Goal: Find specific page/section: Find specific page/section

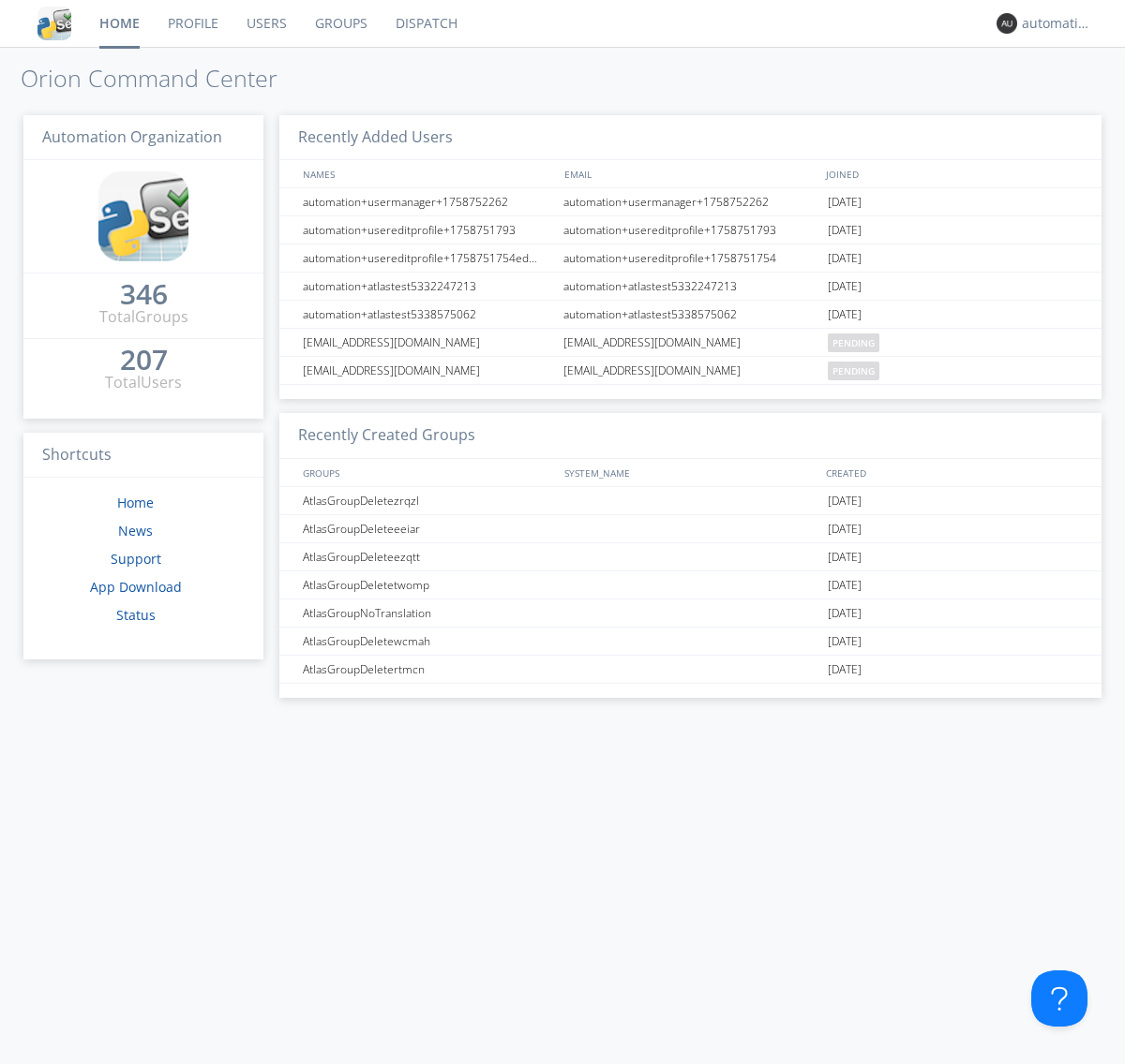
click at [424, 23] on link "Dispatch" at bounding box center [426, 23] width 90 height 47
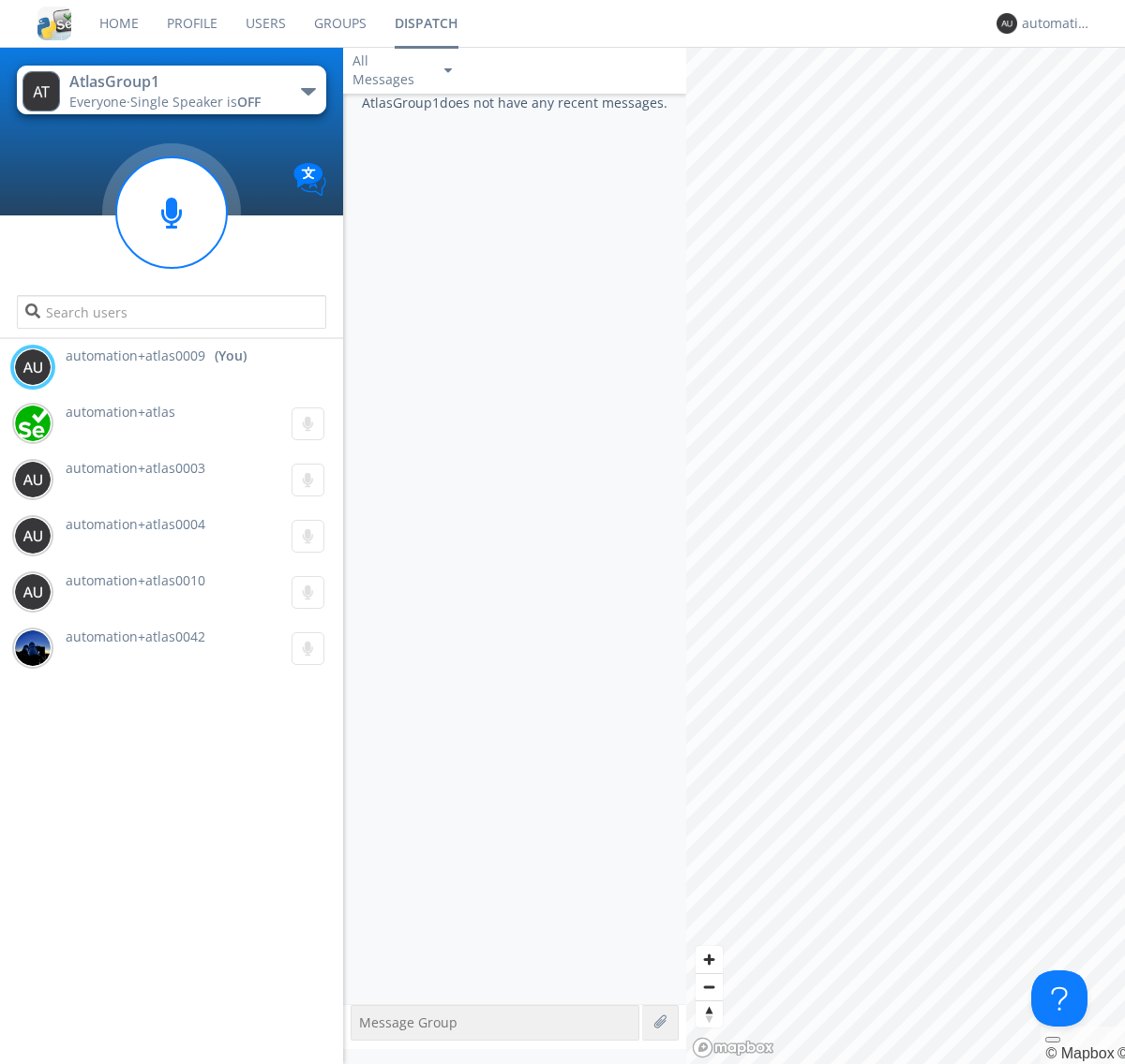
click at [307, 90] on div "button" at bounding box center [309, 92] width 15 height 8
click at [0, 0] on span "AtlasGroupDispatch5" at bounding box center [0, 0] width 0 height 0
click at [1052, 23] on div "automation+atlas0009" at bounding box center [1057, 23] width 70 height 18
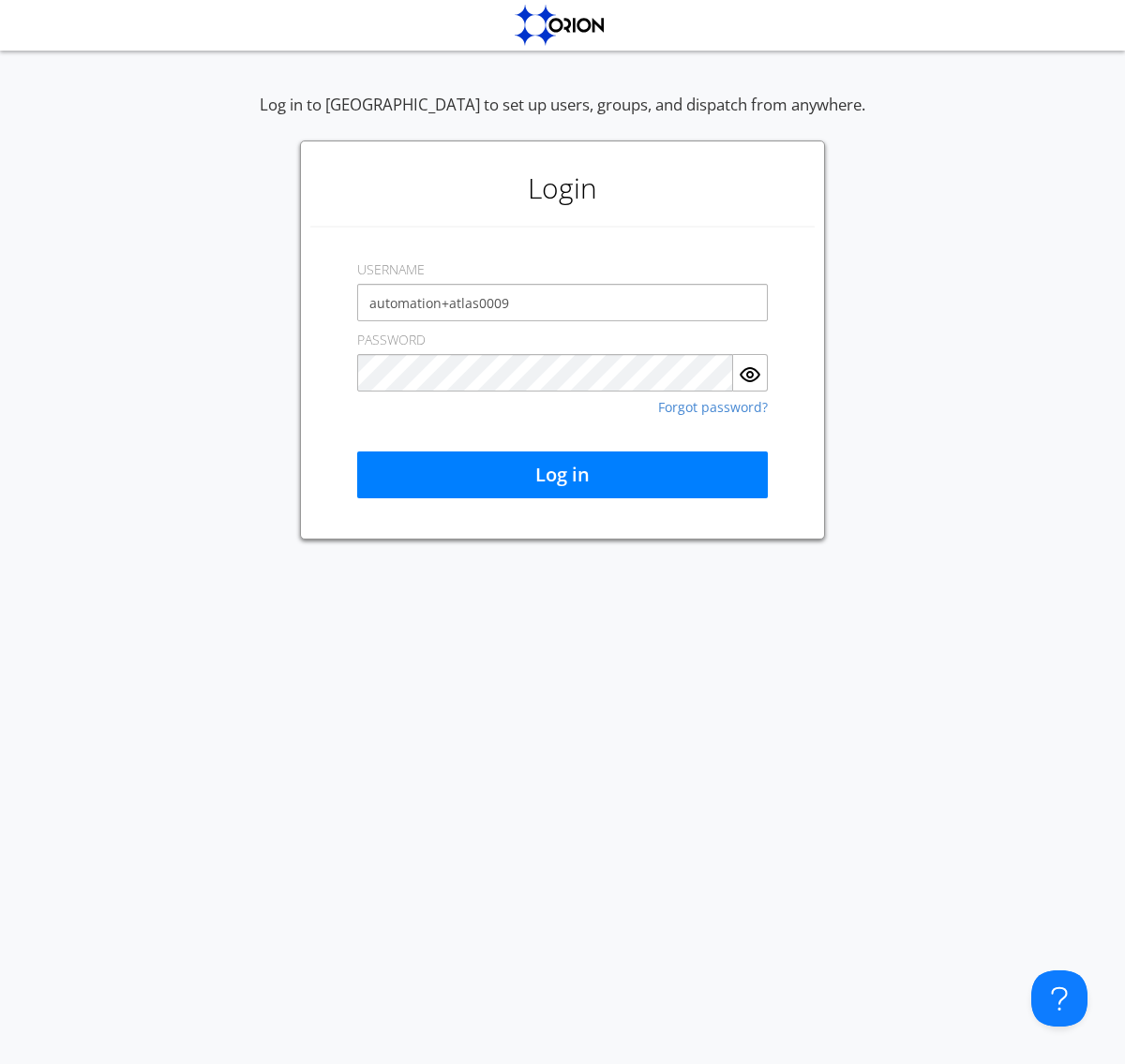
type input "automation+atlas0009"
click at [562, 475] on button "Log in" at bounding box center [562, 474] width 411 height 47
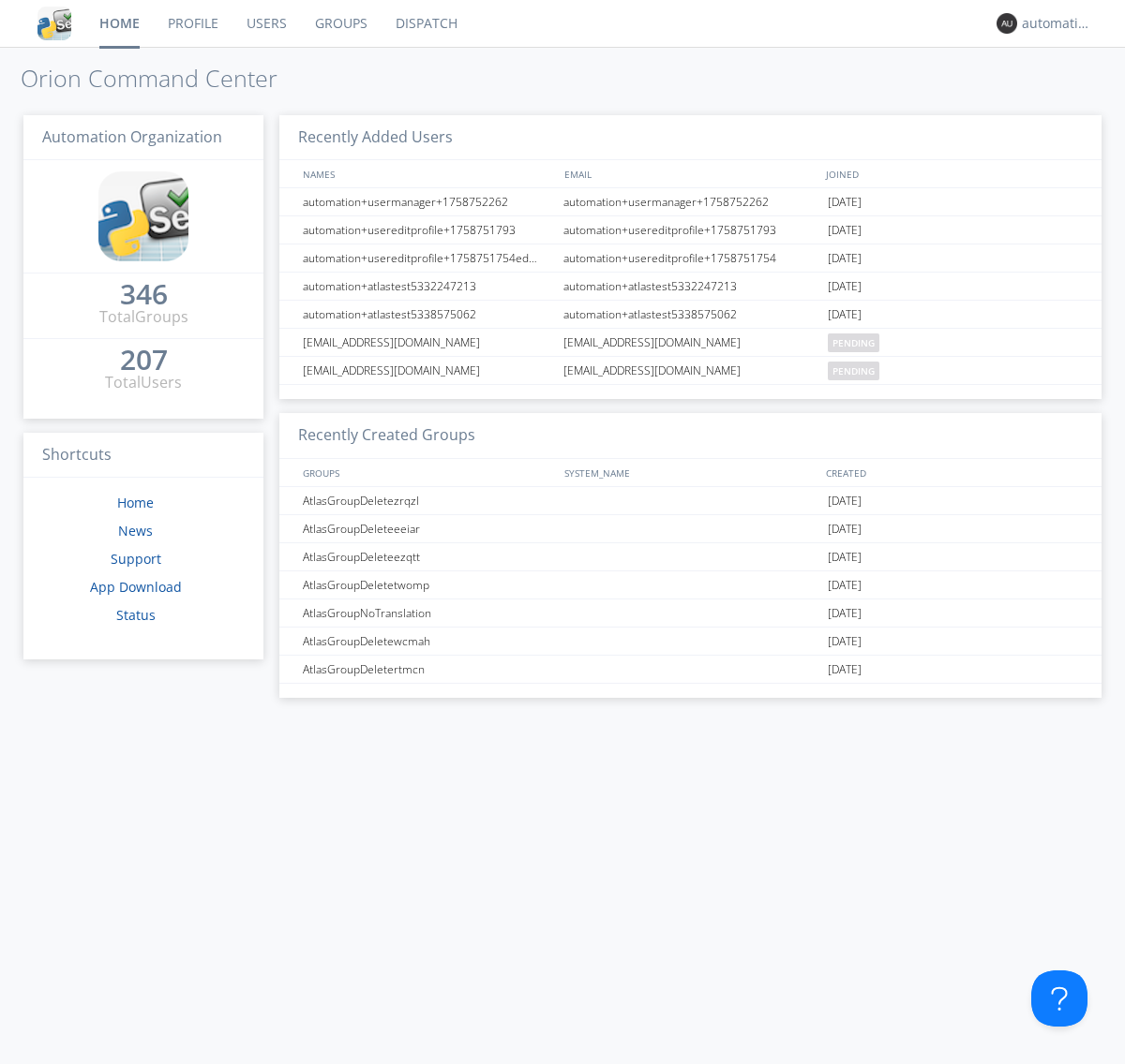
click at [424, 23] on link "Dispatch" at bounding box center [426, 23] width 90 height 47
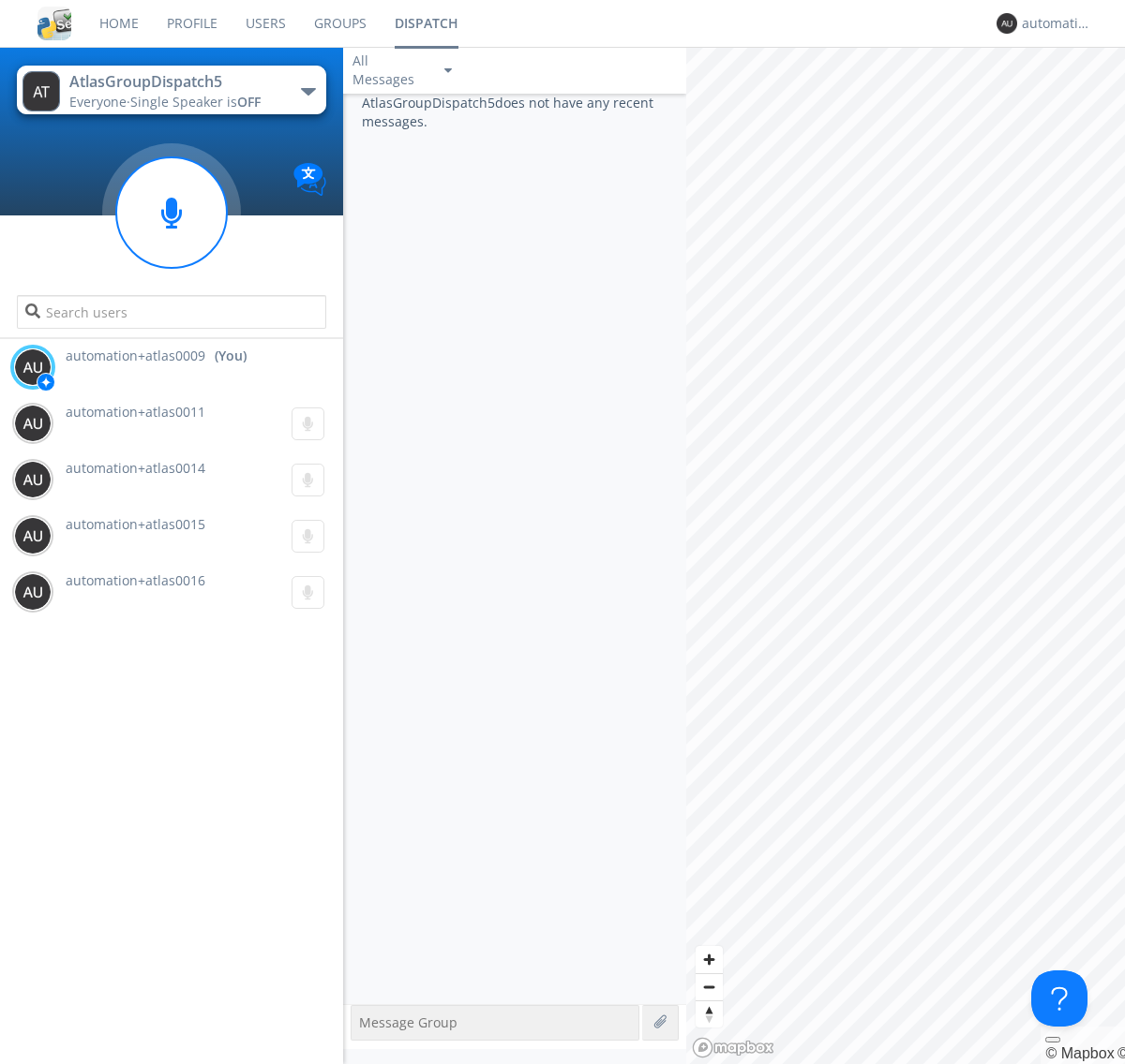
click at [307, 90] on div "button" at bounding box center [309, 92] width 15 height 8
click at [0, 0] on span "AtlasGroup1" at bounding box center [0, 0] width 0 height 0
click at [1052, 23] on div "automation+atlas0009" at bounding box center [1057, 23] width 70 height 18
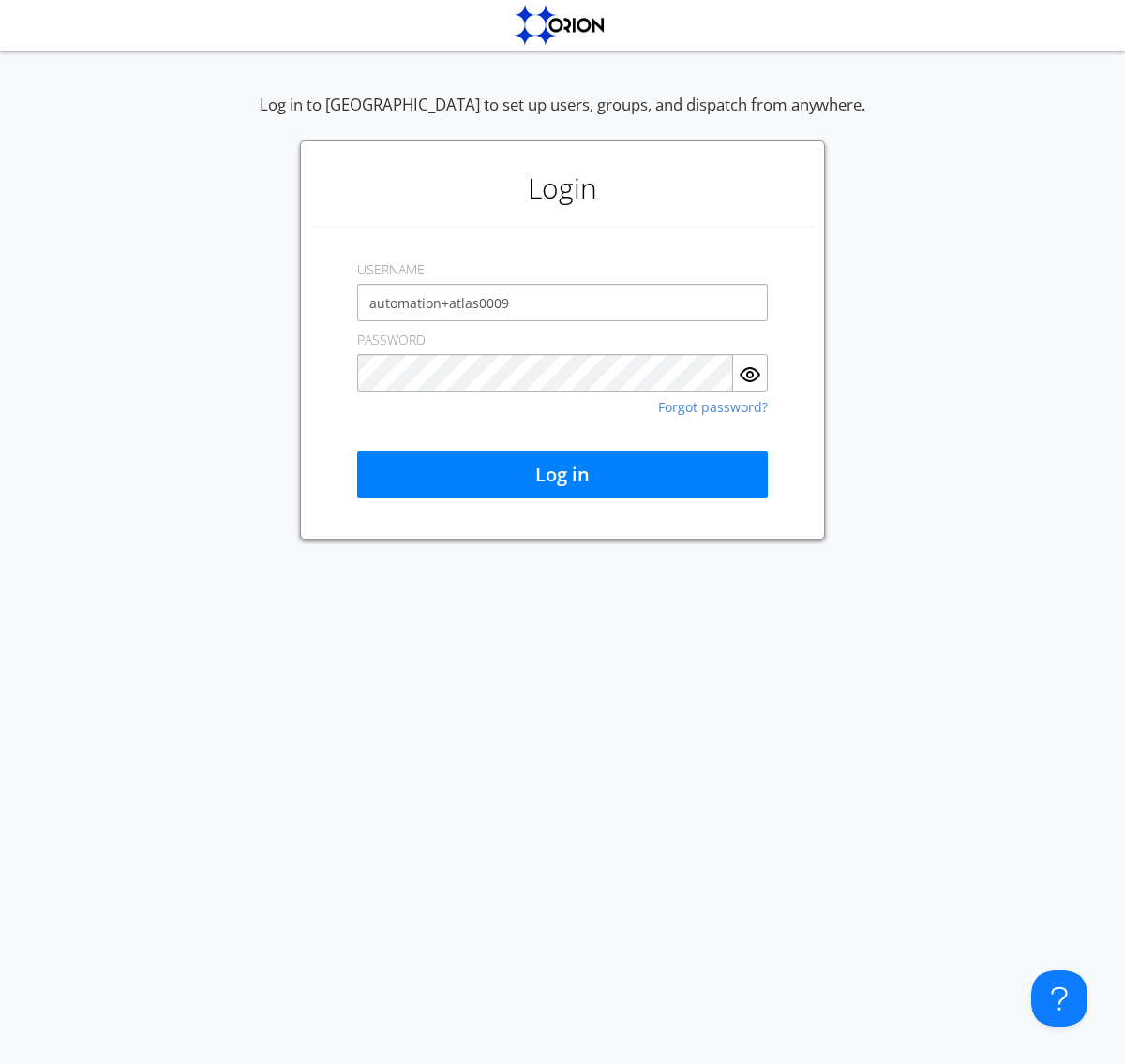
type input "automation+atlas0009"
click at [562, 475] on button "Log in" at bounding box center [562, 474] width 411 height 47
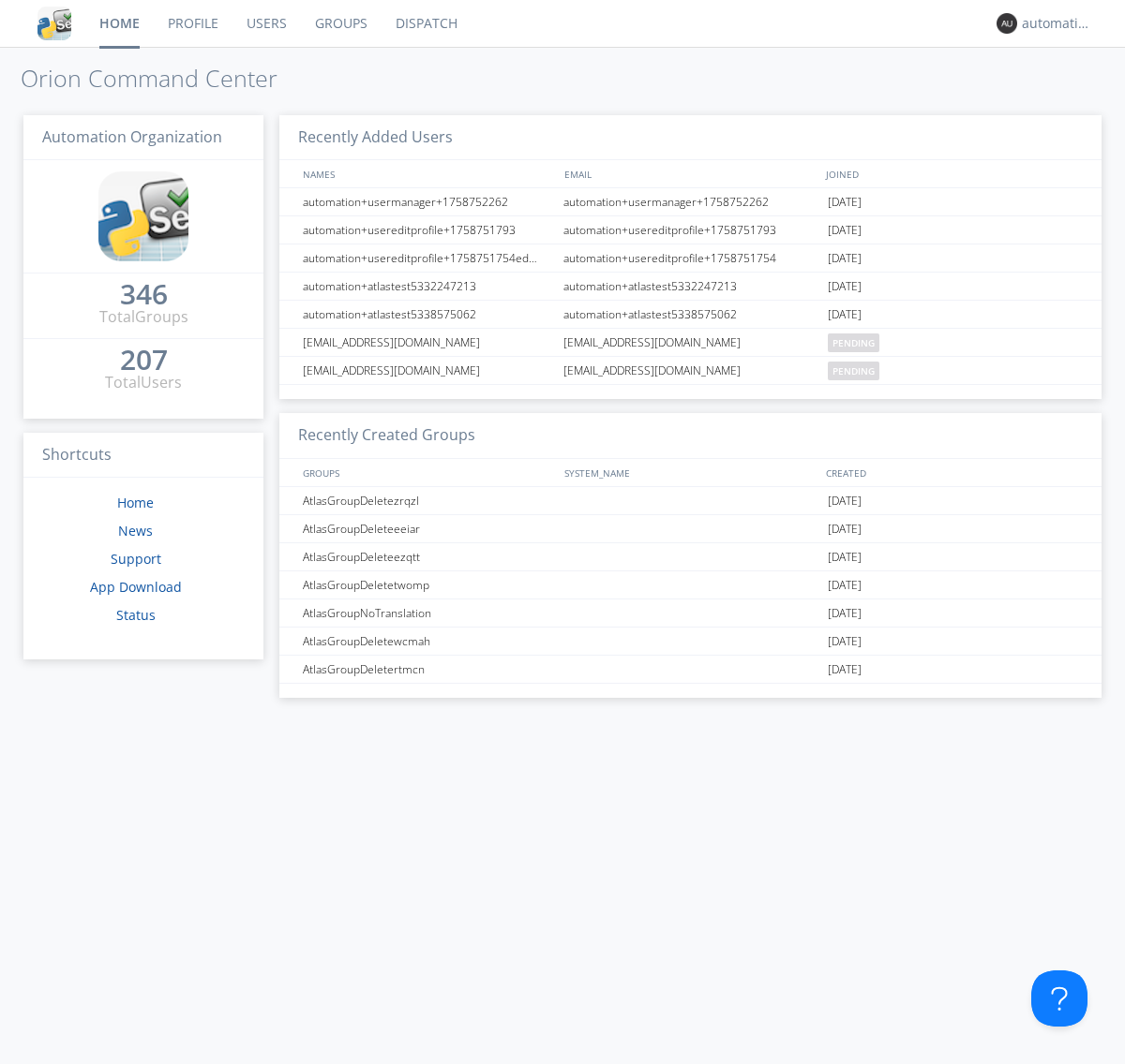
click at [424, 23] on link "Dispatch" at bounding box center [426, 23] width 90 height 47
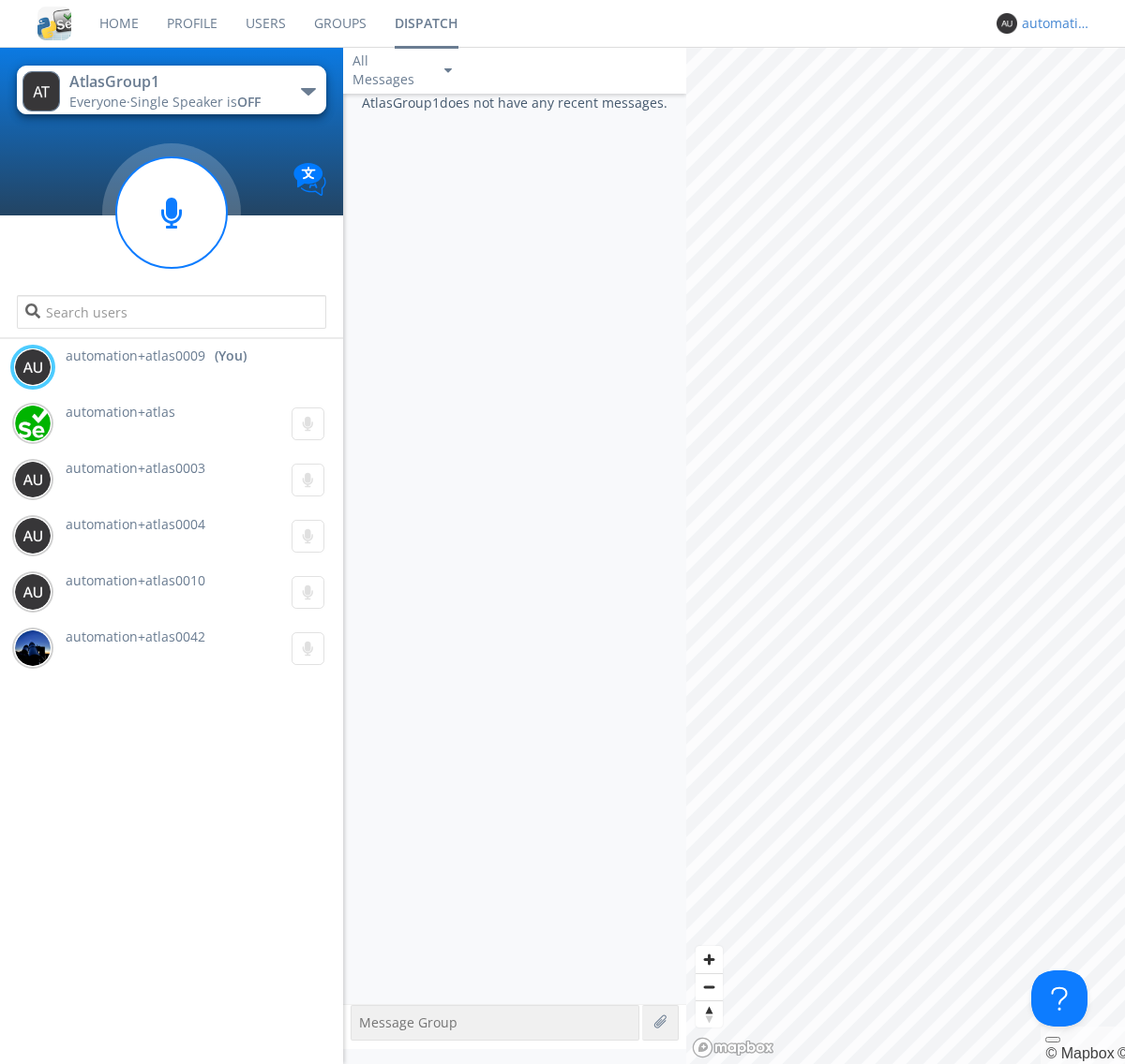
click at [1052, 23] on div "automation+atlas0009" at bounding box center [1057, 23] width 70 height 18
